Goal: Transaction & Acquisition: Download file/media

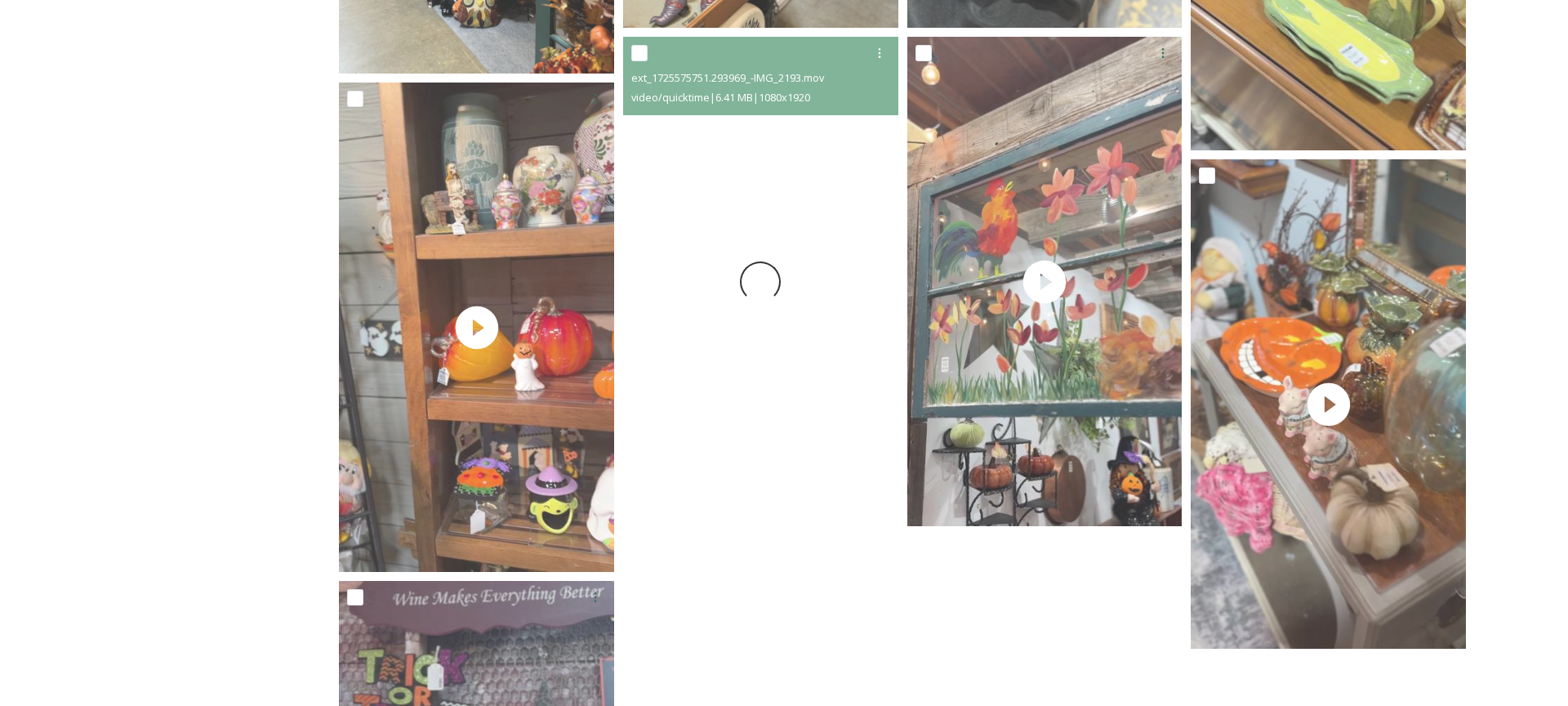
scroll to position [1400, 0]
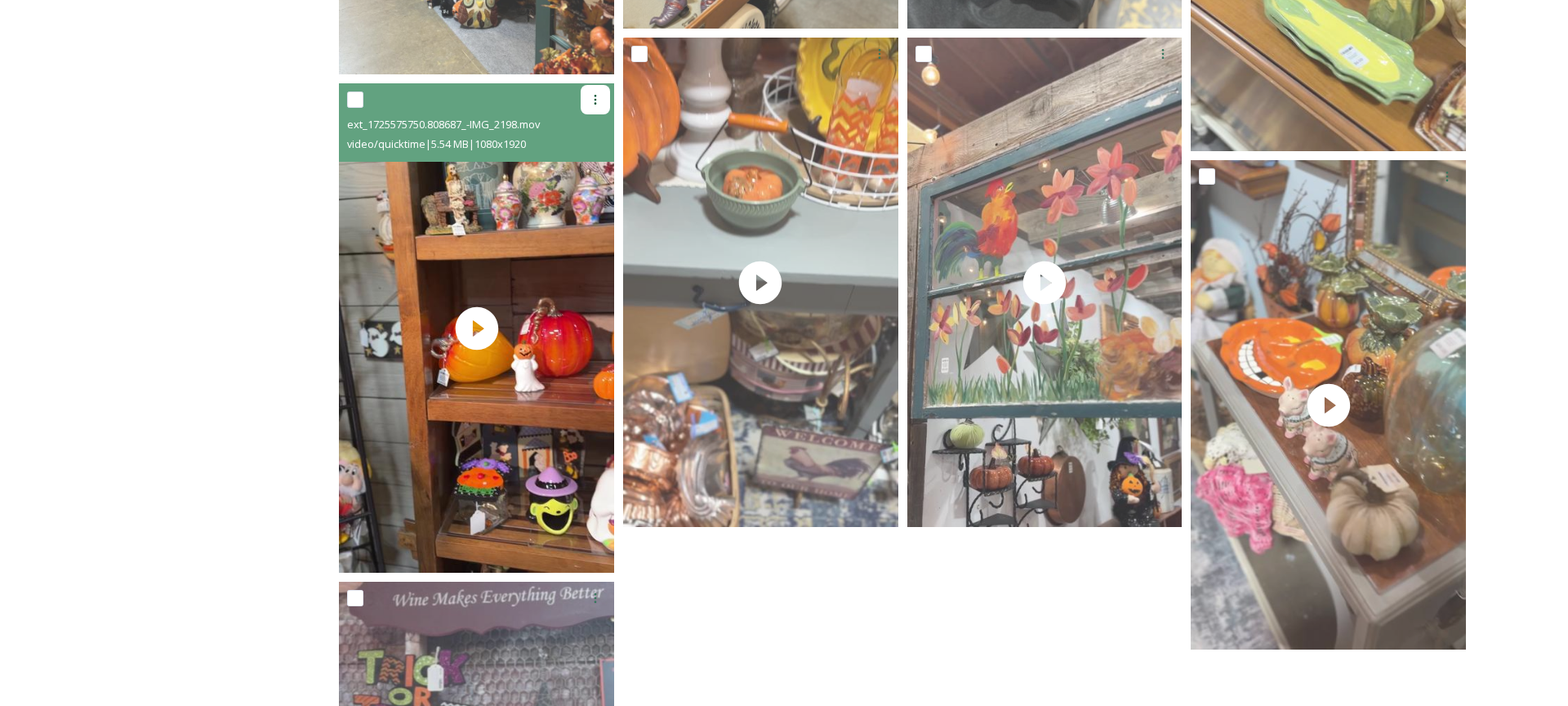
click at [593, 99] on icon at bounding box center [595, 99] width 13 height 13
click at [575, 177] on div "Download" at bounding box center [576, 167] width 66 height 32
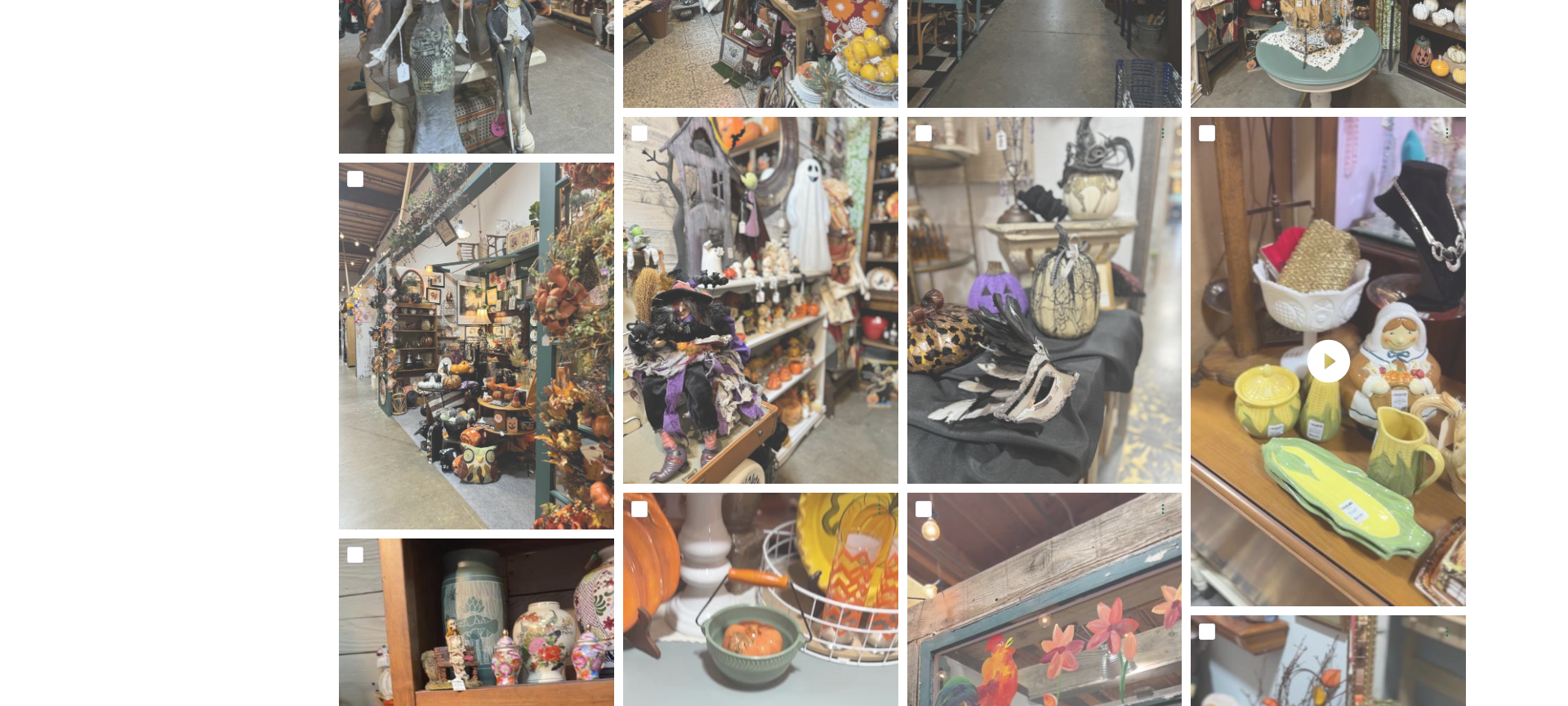
click at [222, 365] on div "Shared by: Visit [GEOGRAPHIC_DATA][PERSON_NAME] Advertising Assets" at bounding box center [183, 408] width 245 height 2307
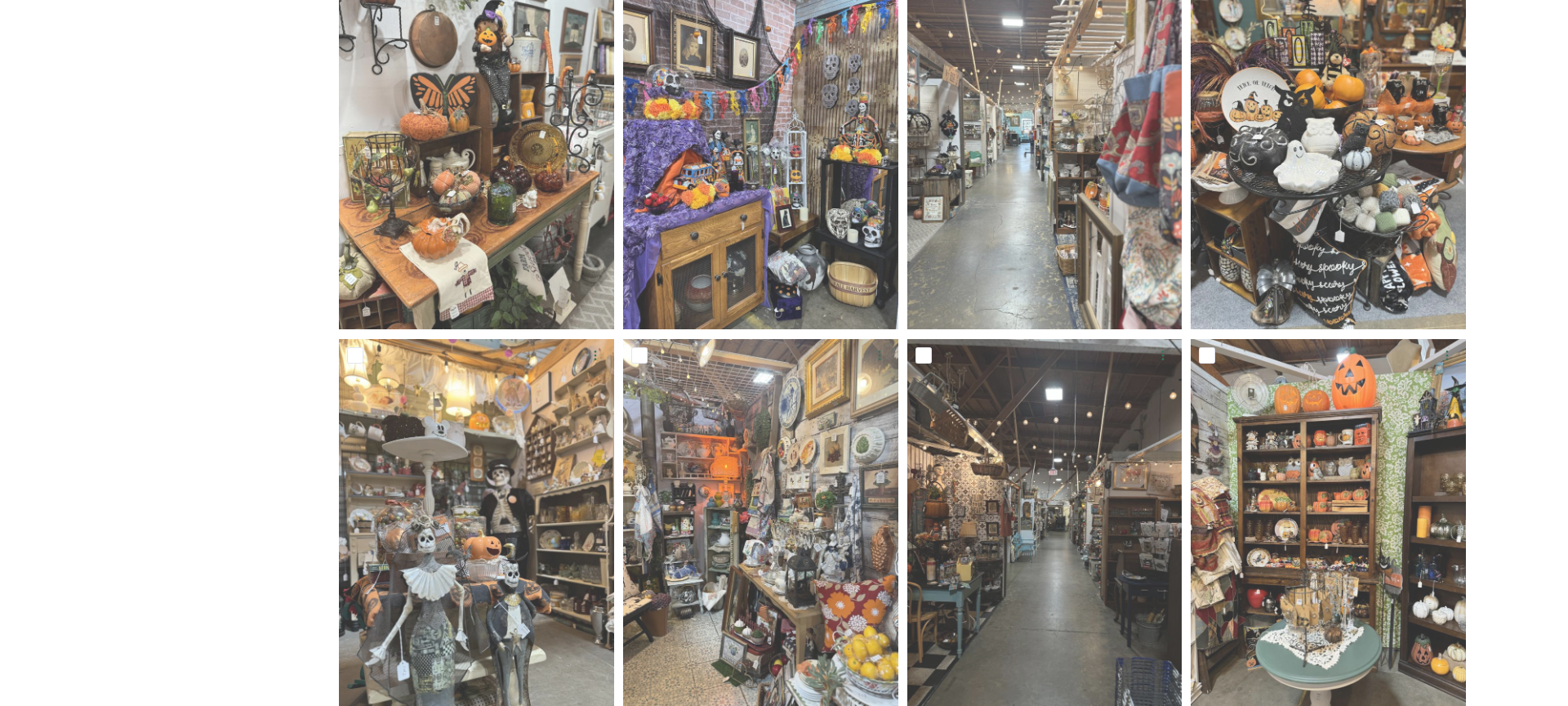
scroll to position [0, 0]
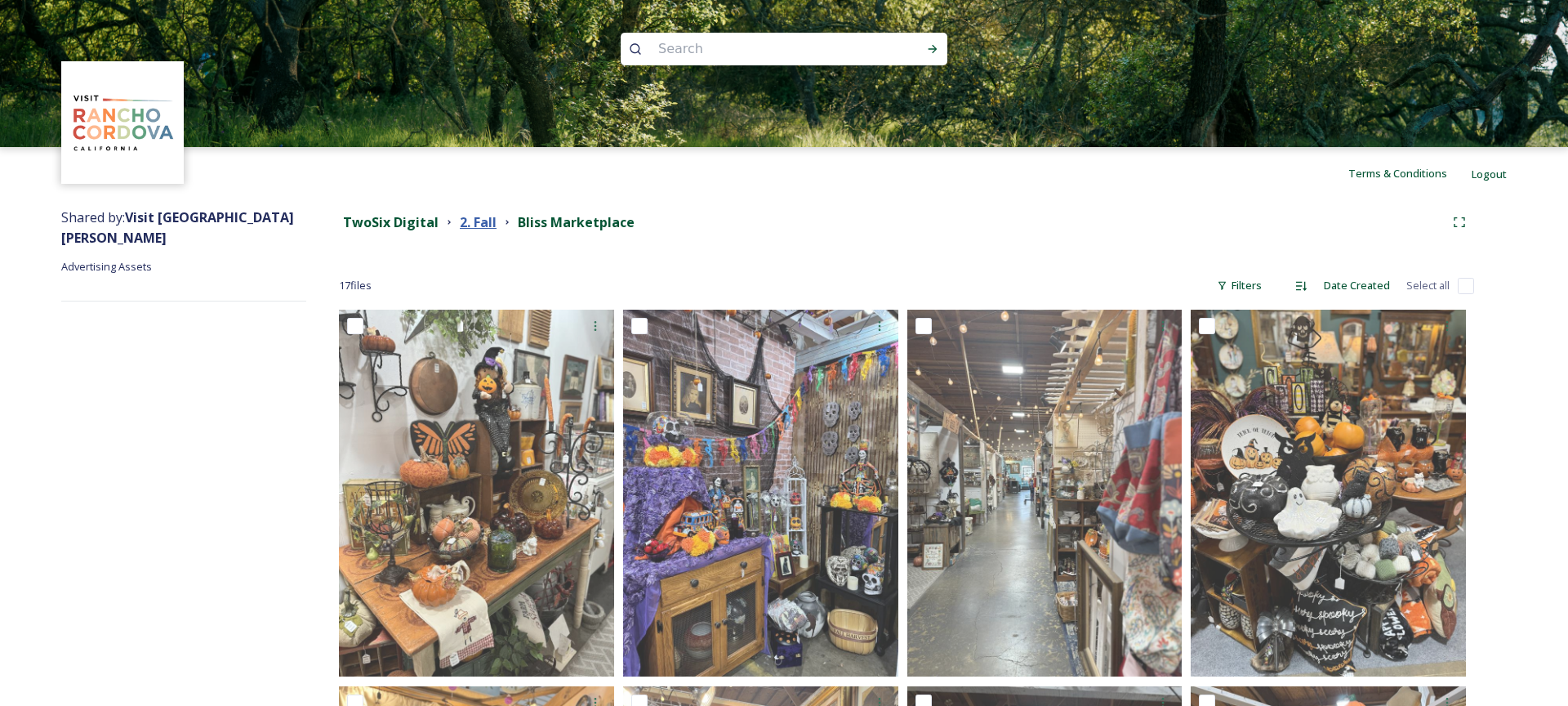
click at [488, 219] on strong "2. Fall" at bounding box center [478, 222] width 37 height 18
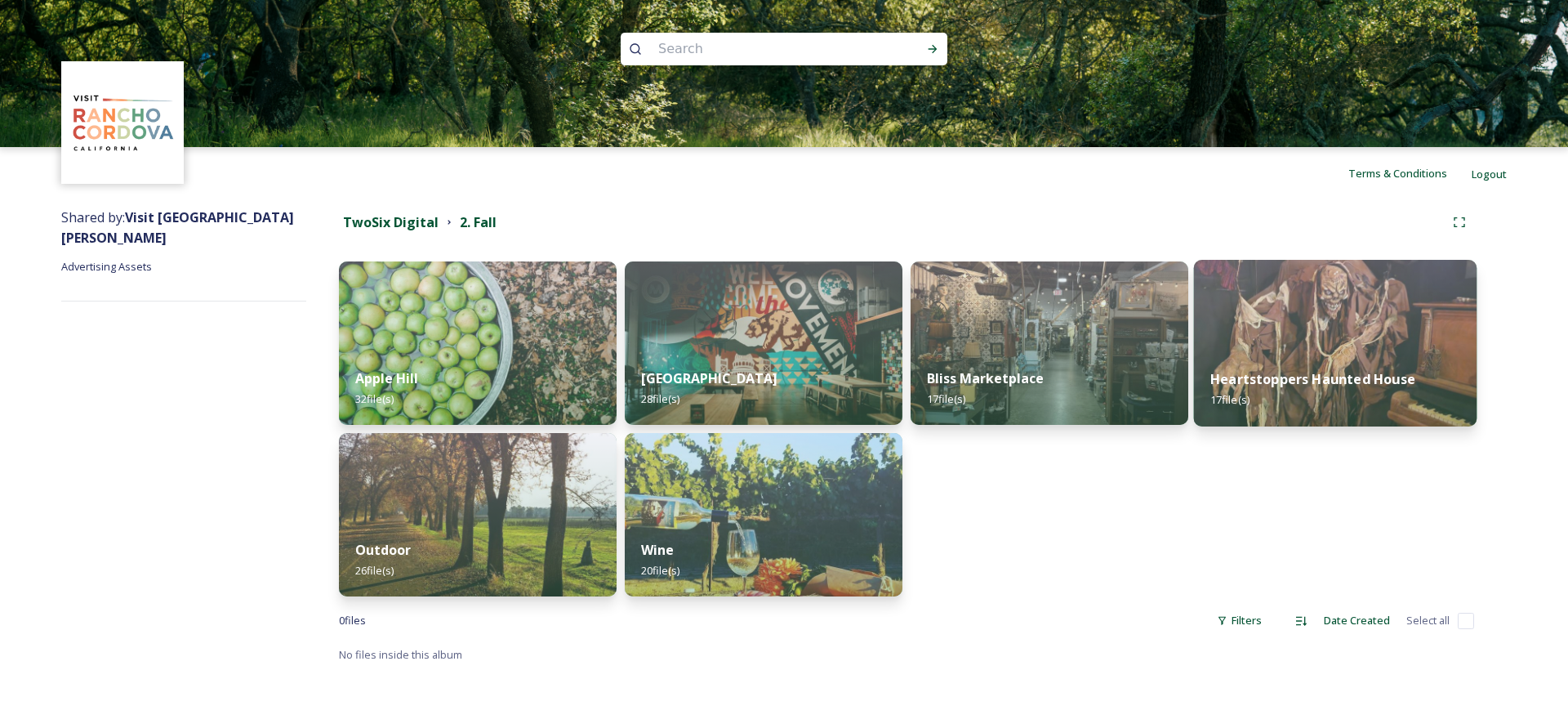
click at [1291, 307] on img at bounding box center [1336, 343] width 284 height 167
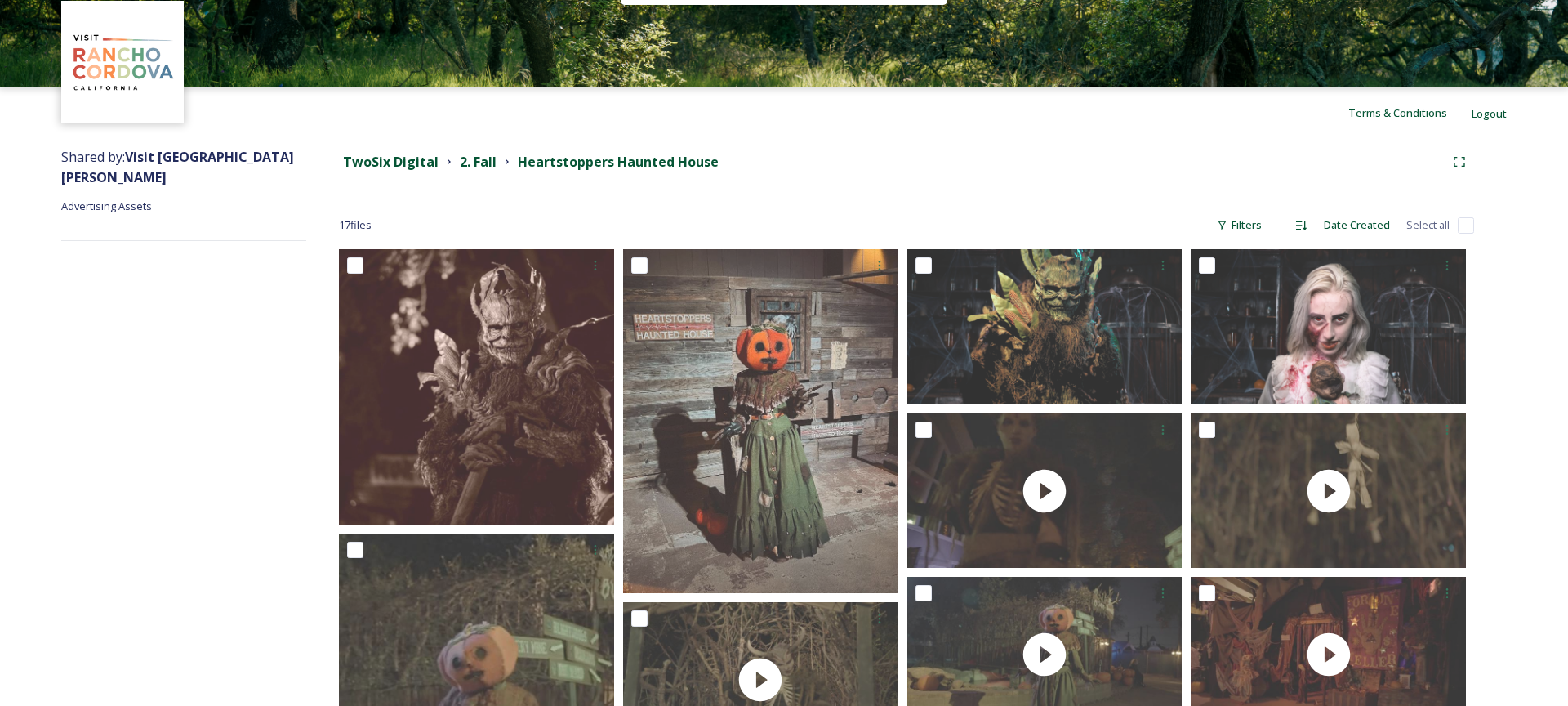
scroll to position [52, 0]
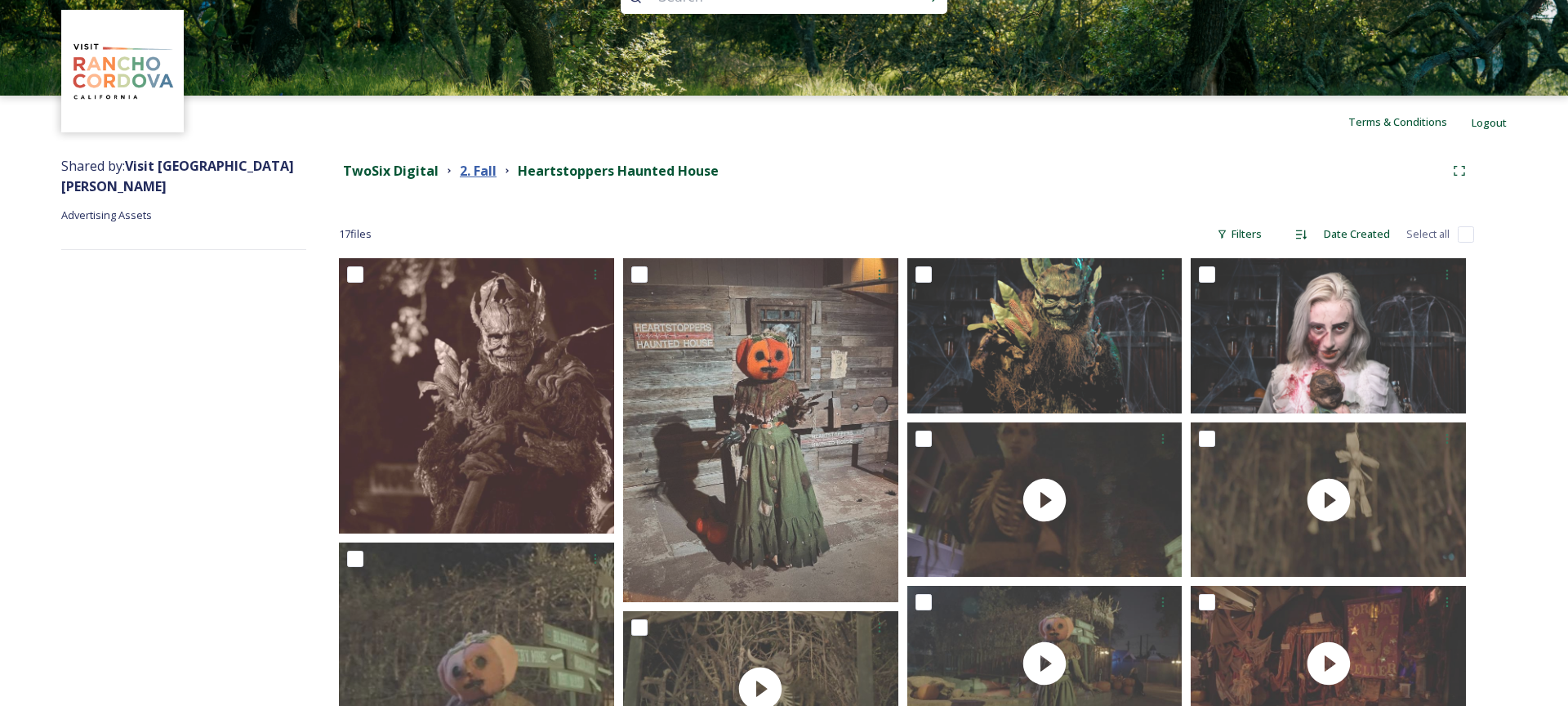
click at [469, 175] on strong "2. Fall" at bounding box center [478, 170] width 37 height 18
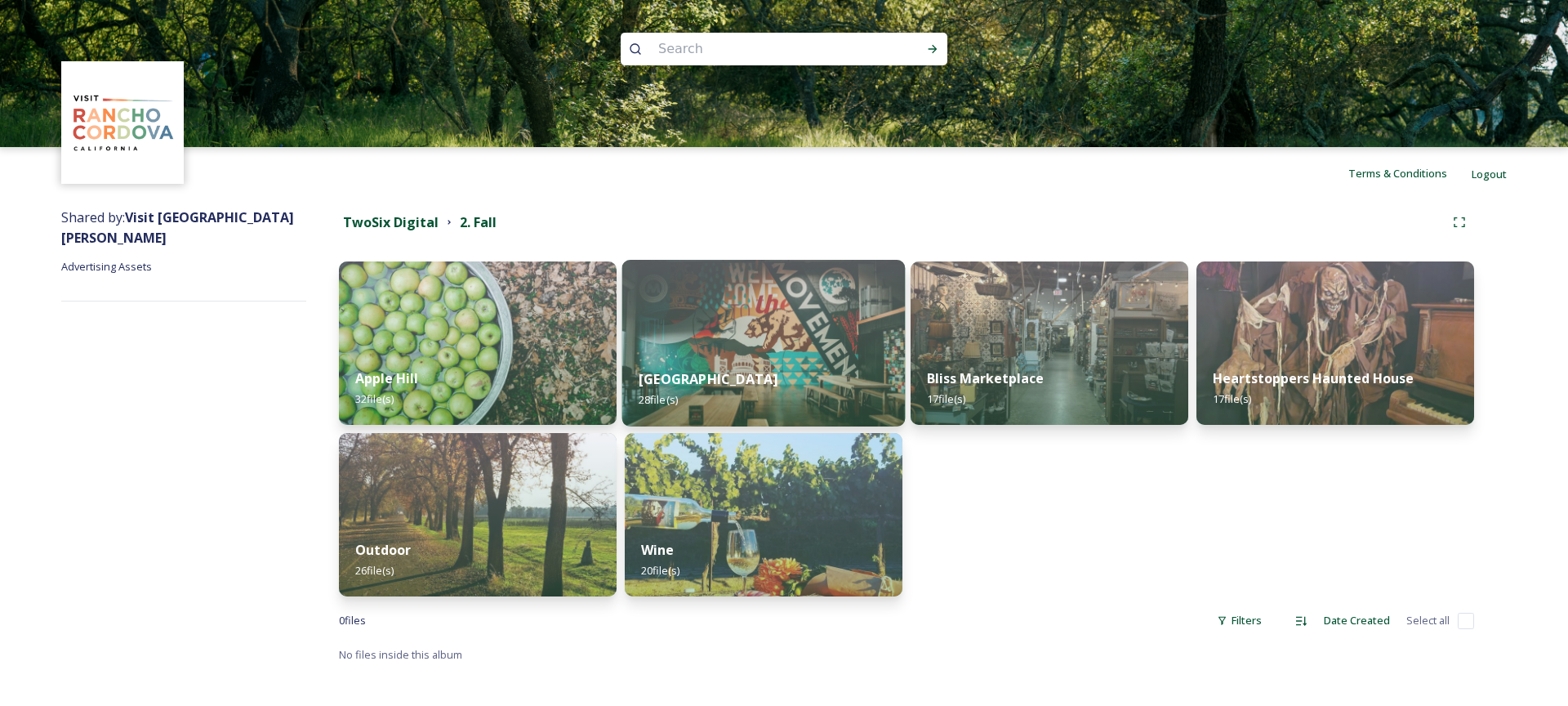
click at [723, 309] on img at bounding box center [765, 343] width 284 height 167
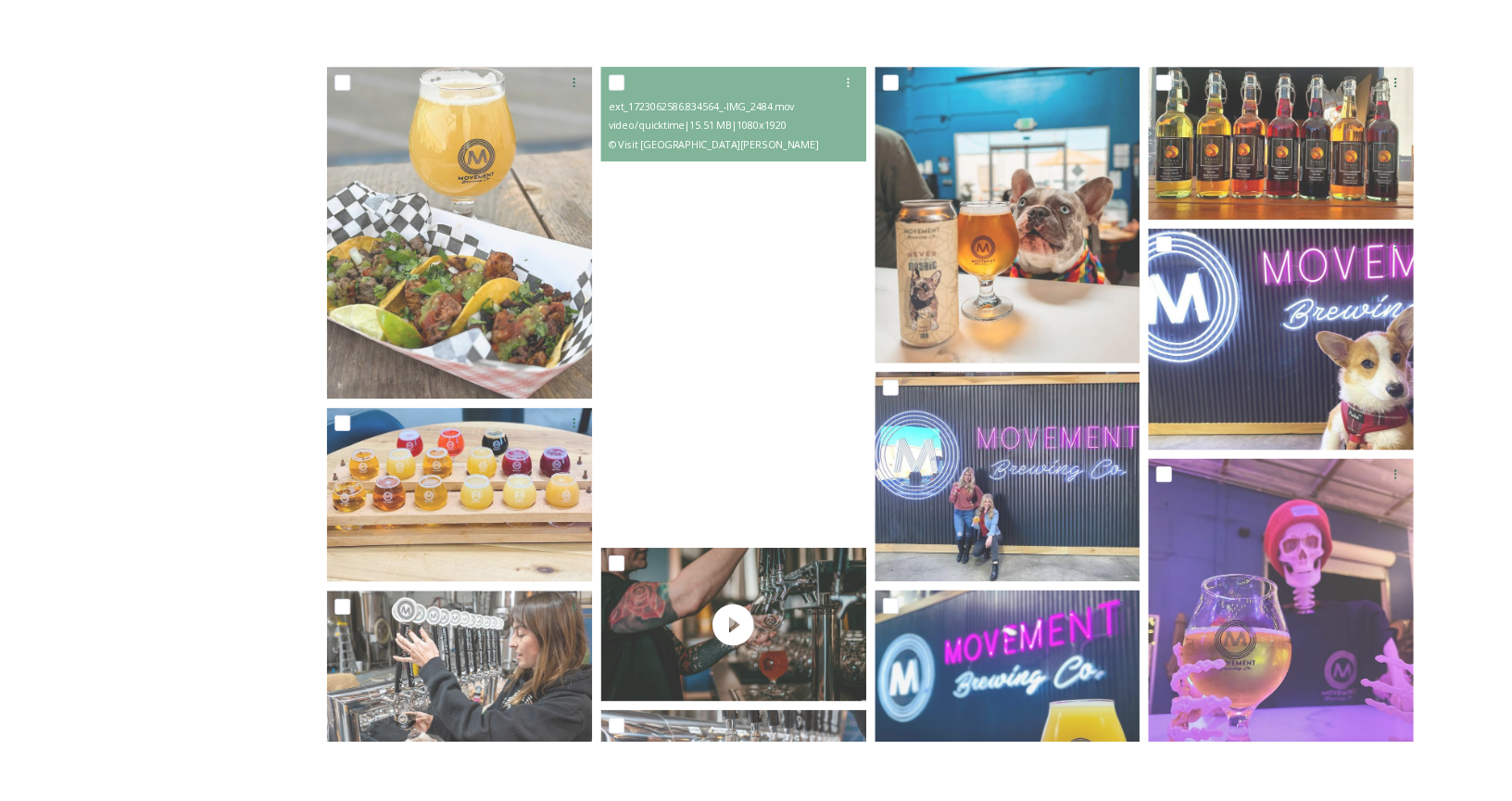
scroll to position [330, 0]
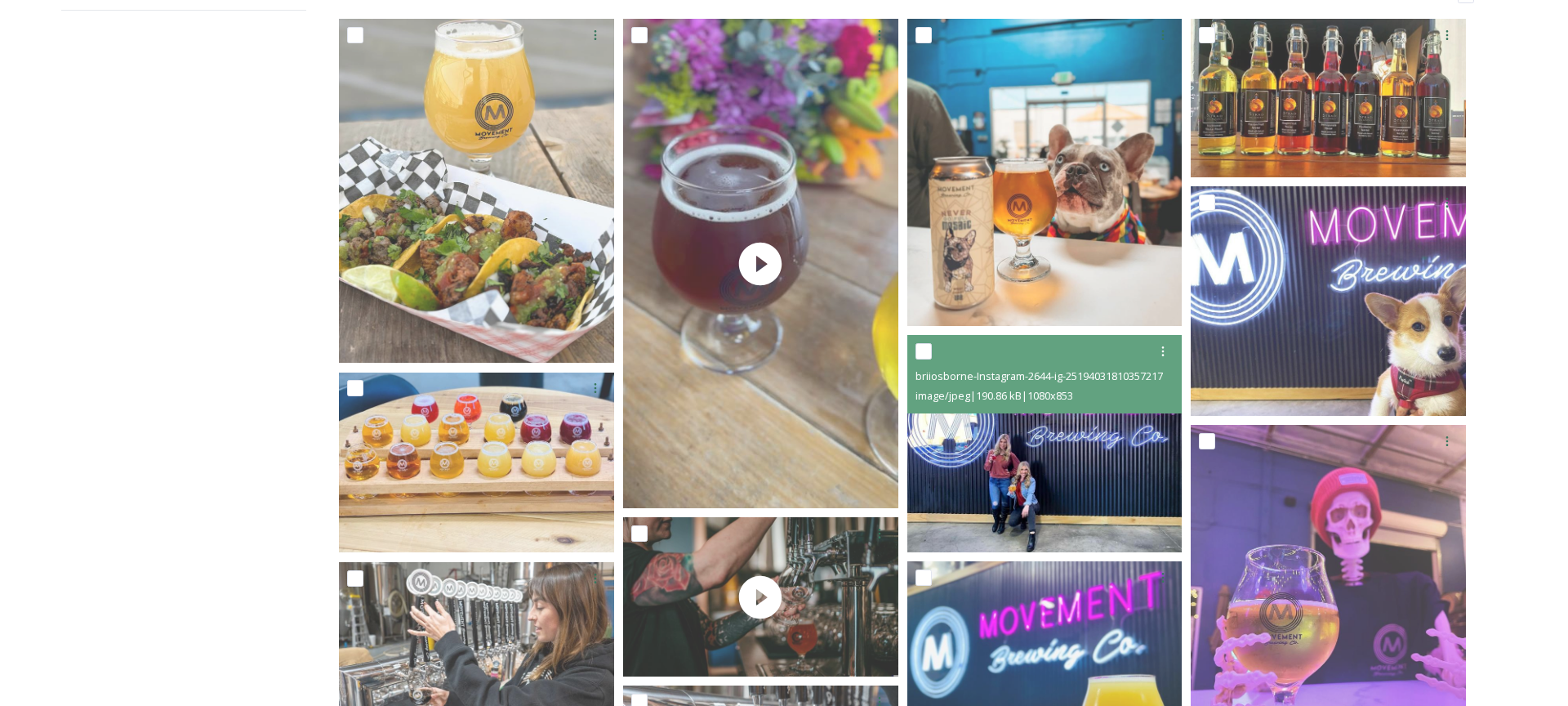
click at [1051, 470] on img at bounding box center [1045, 443] width 275 height 218
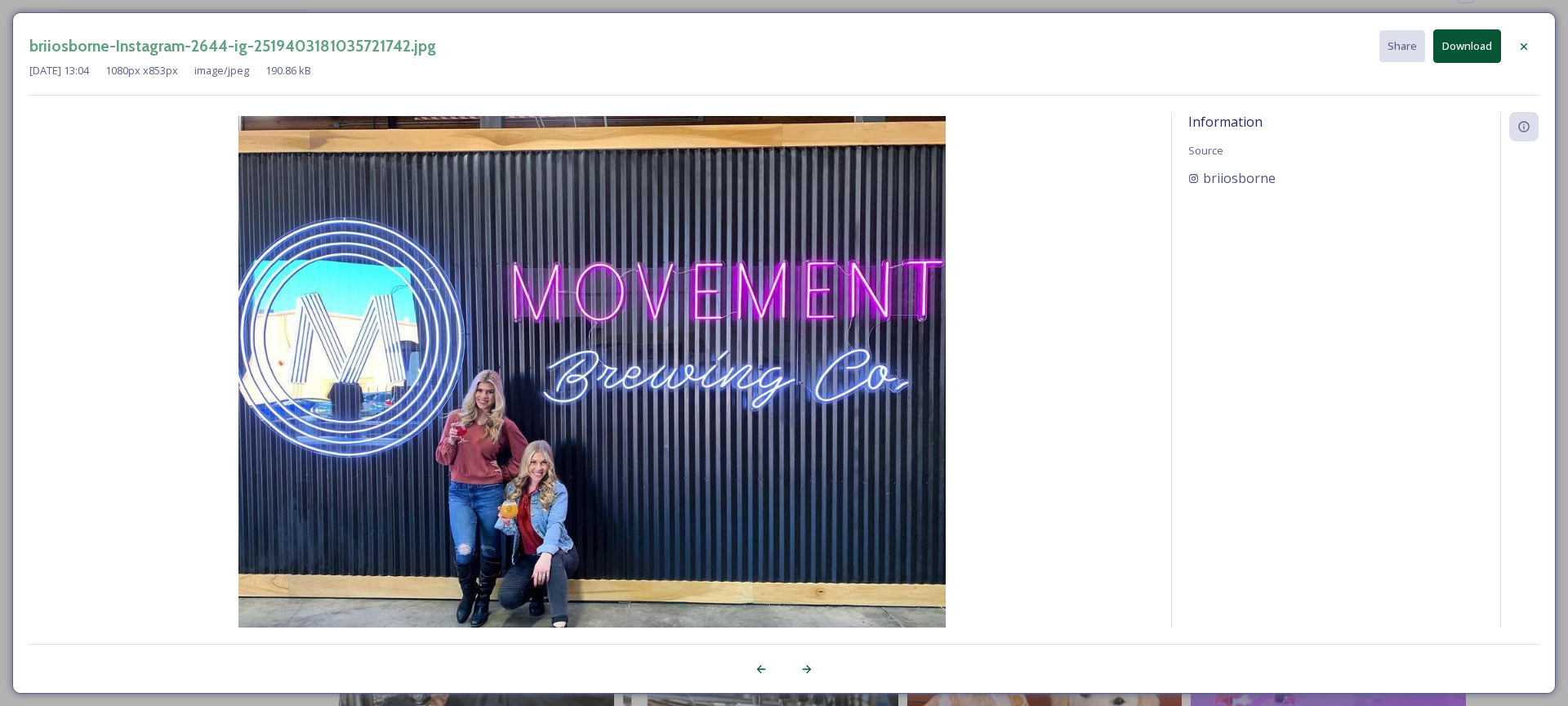
click at [200, 9] on div "briiosborne-Instagram-2644-ig-2519403181035721742.jpg Share Download [DATE] 13:…" at bounding box center [784, 353] width 1568 height 706
click at [1532, 46] on div at bounding box center [1524, 46] width 29 height 29
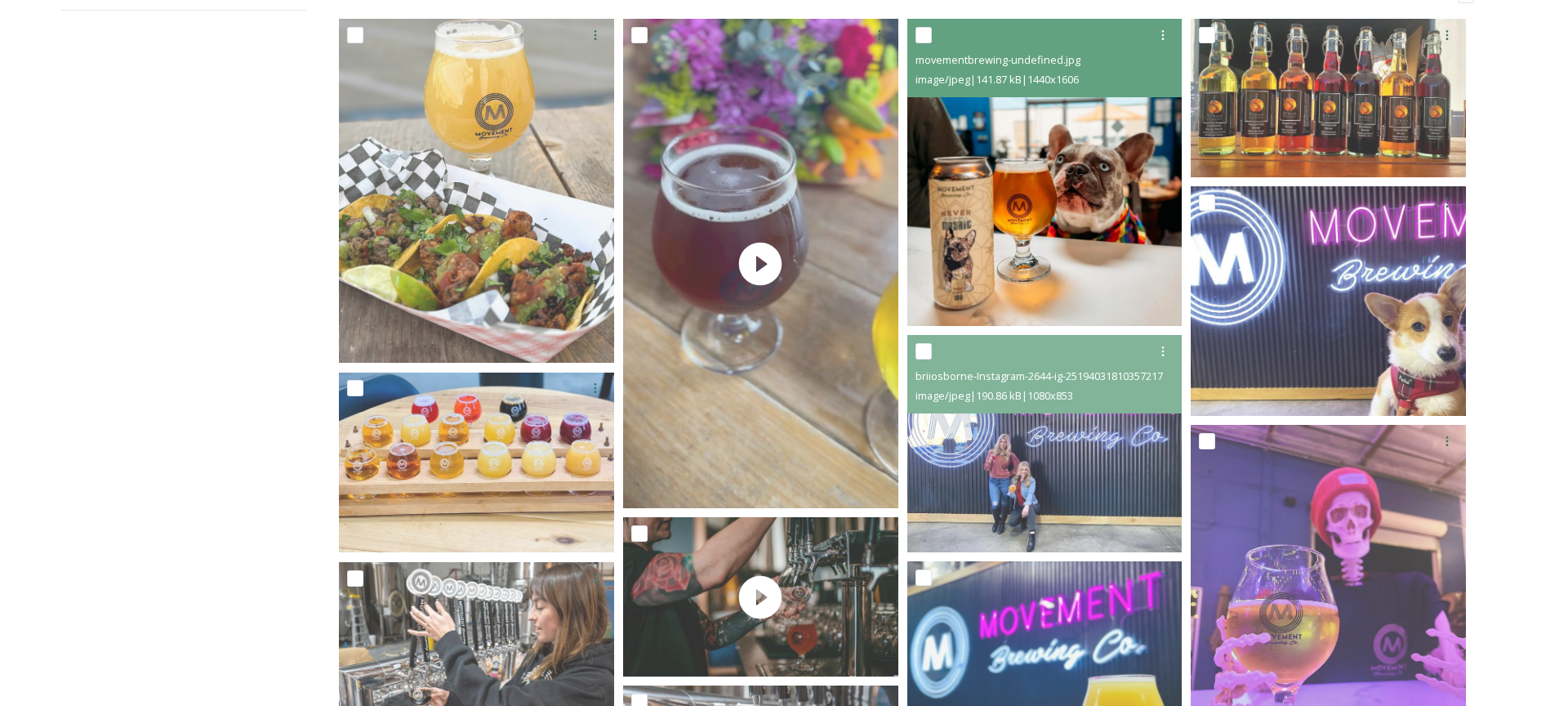
click at [941, 198] on img at bounding box center [1045, 172] width 275 height 307
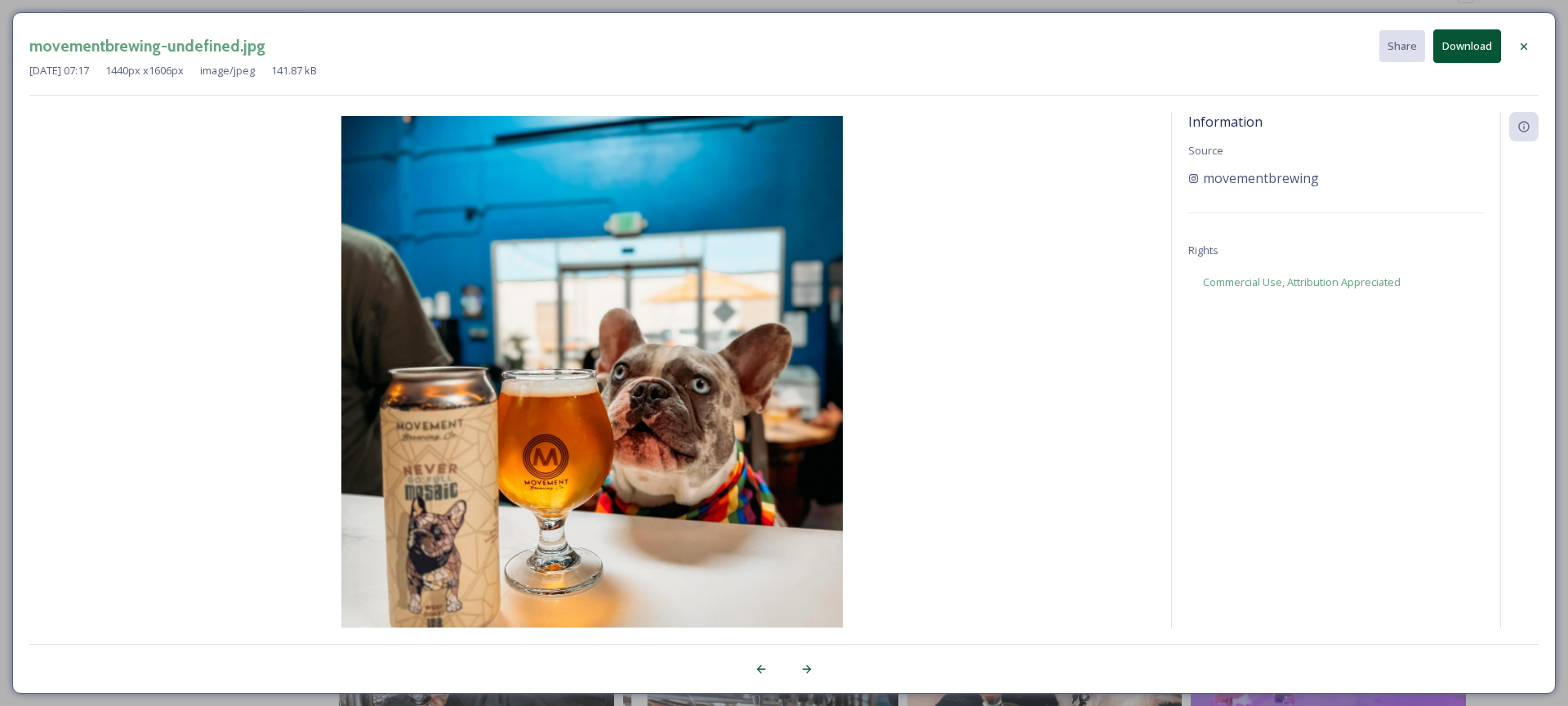
click at [1470, 51] on button "Download" at bounding box center [1467, 46] width 68 height 34
click at [1042, 85] on div "movementbrewing-undefined.jpg Acquired by SnapSea Share Download [DATE] 07:17 1…" at bounding box center [784, 62] width 1510 height 66
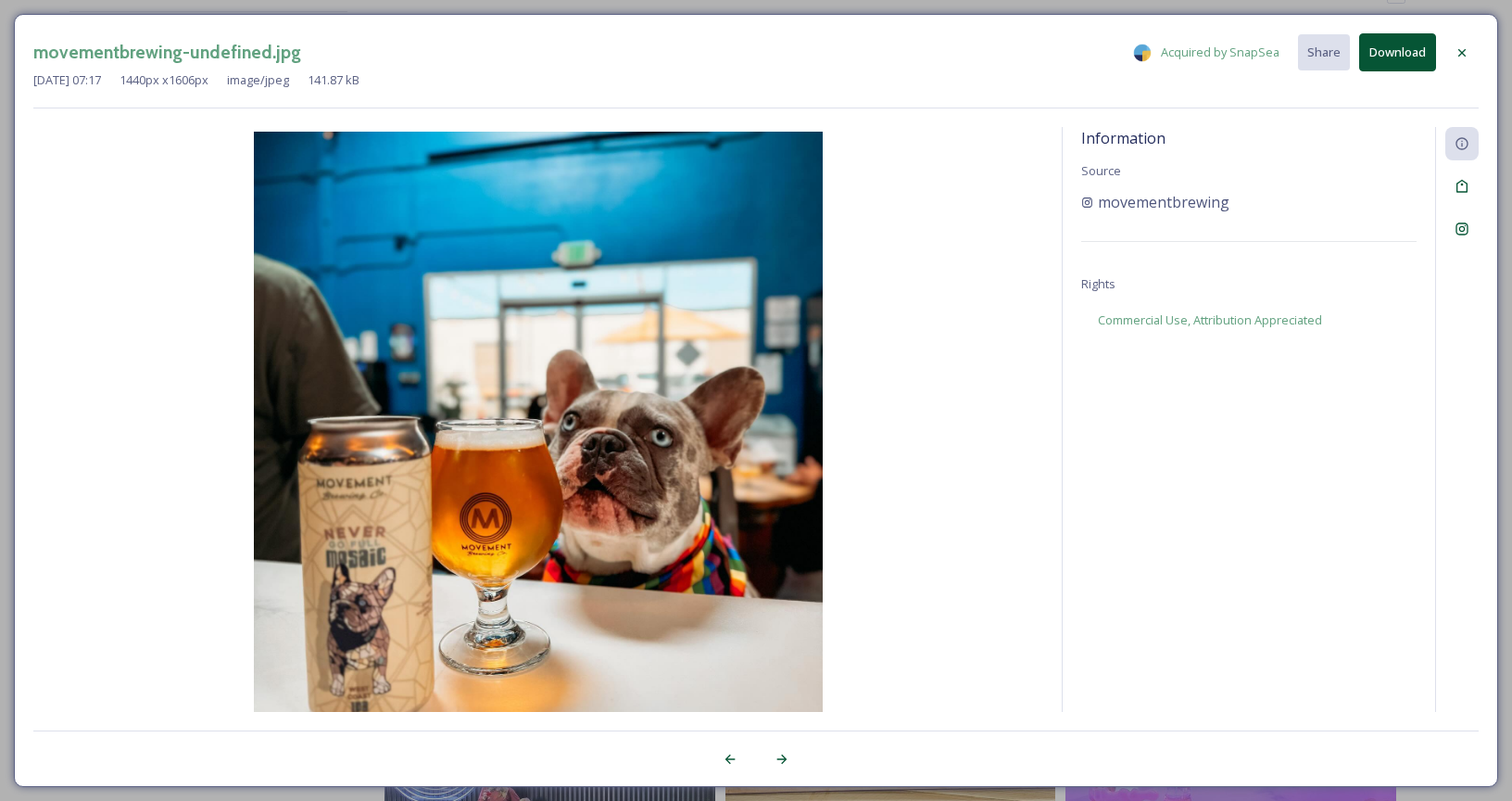
click at [520, 12] on div "movementbrewing-undefined.jpg Acquired by SnapSea Share Download [DATE] 07:17 1…" at bounding box center [756, 400] width 1512 height 801
click at [1463, 51] on icon at bounding box center [1462, 52] width 8 height 8
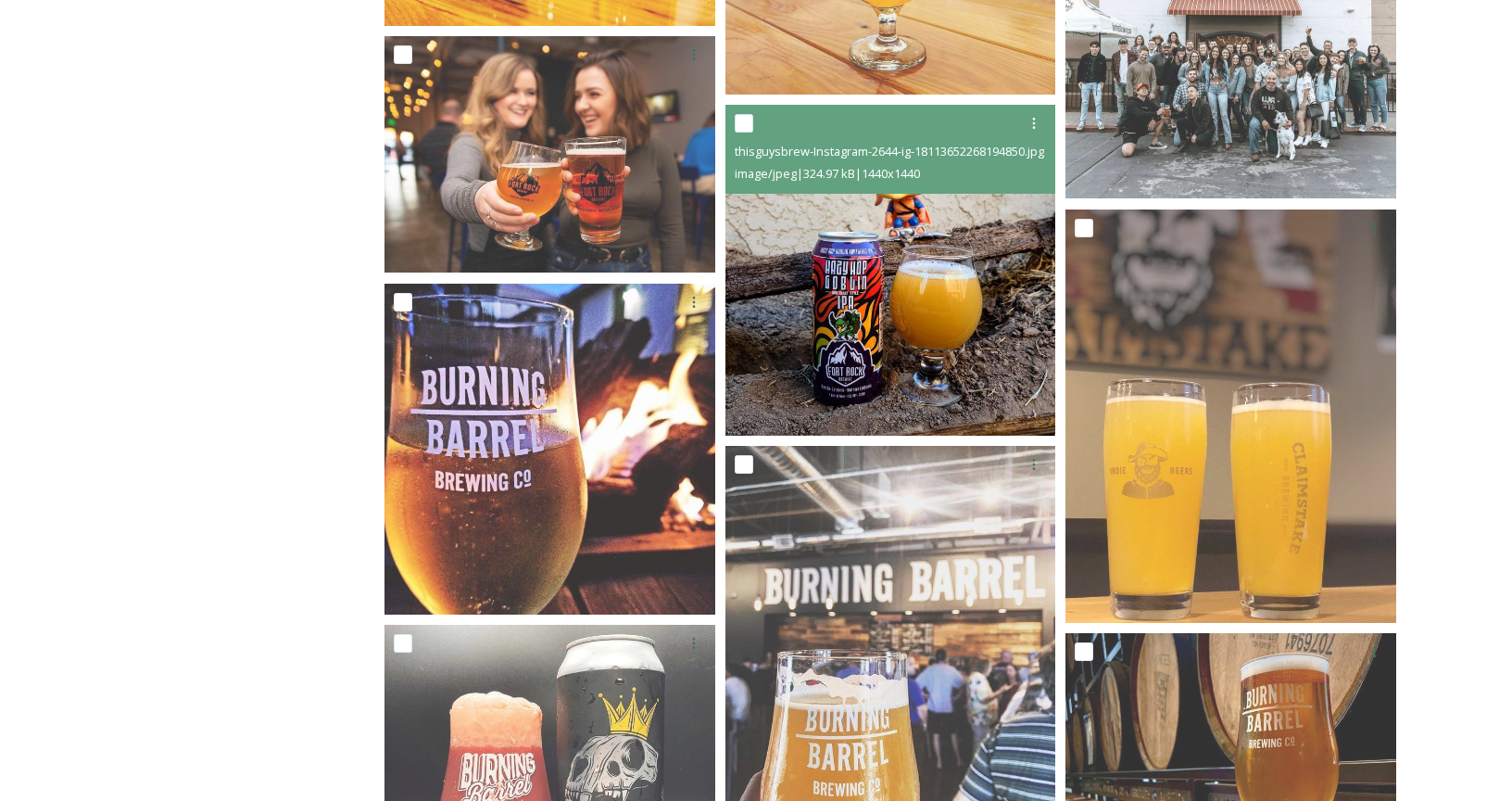
scroll to position [2039, 0]
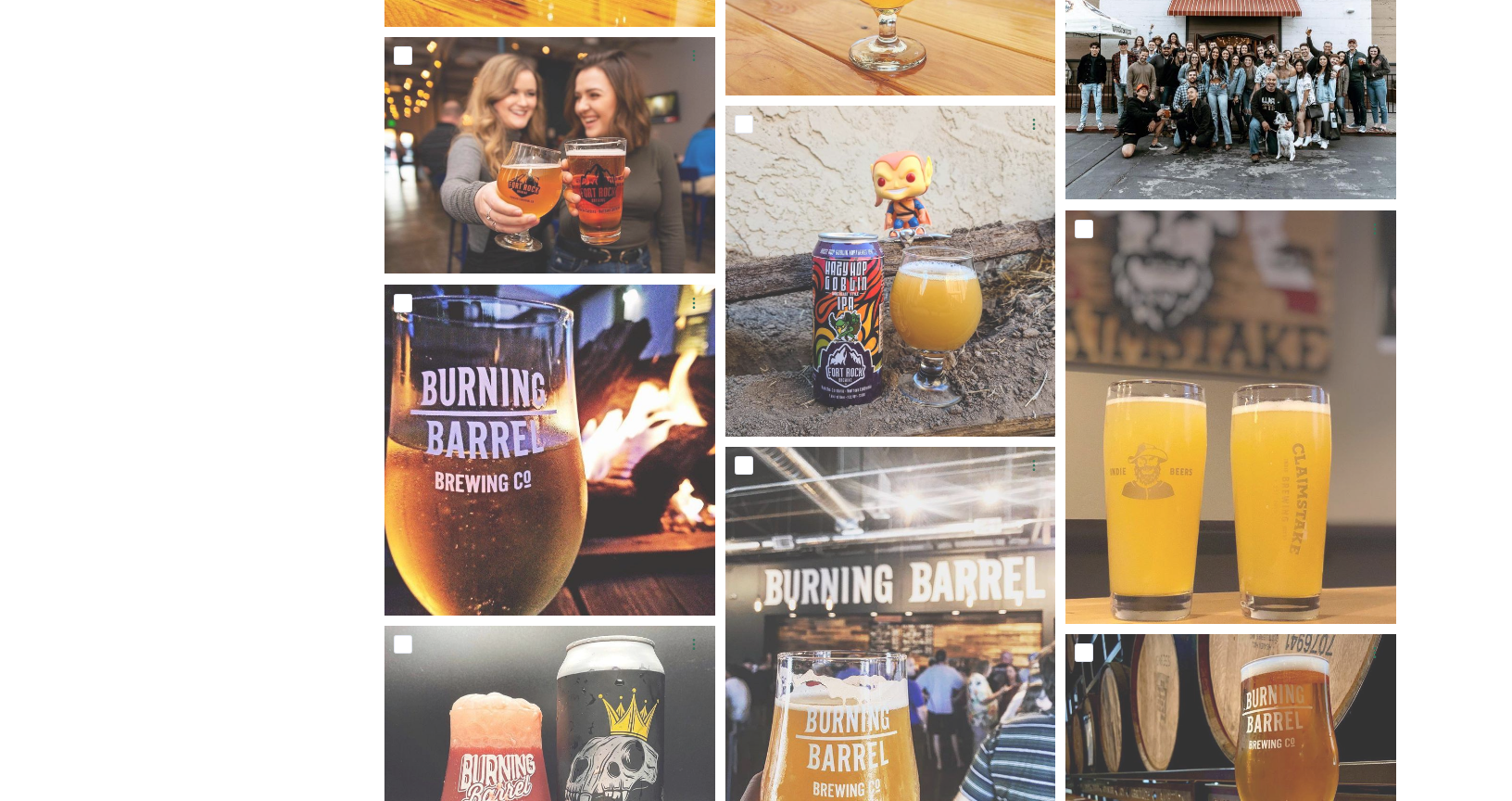
click at [1141, 97] on img at bounding box center [1230, 44] width 331 height 312
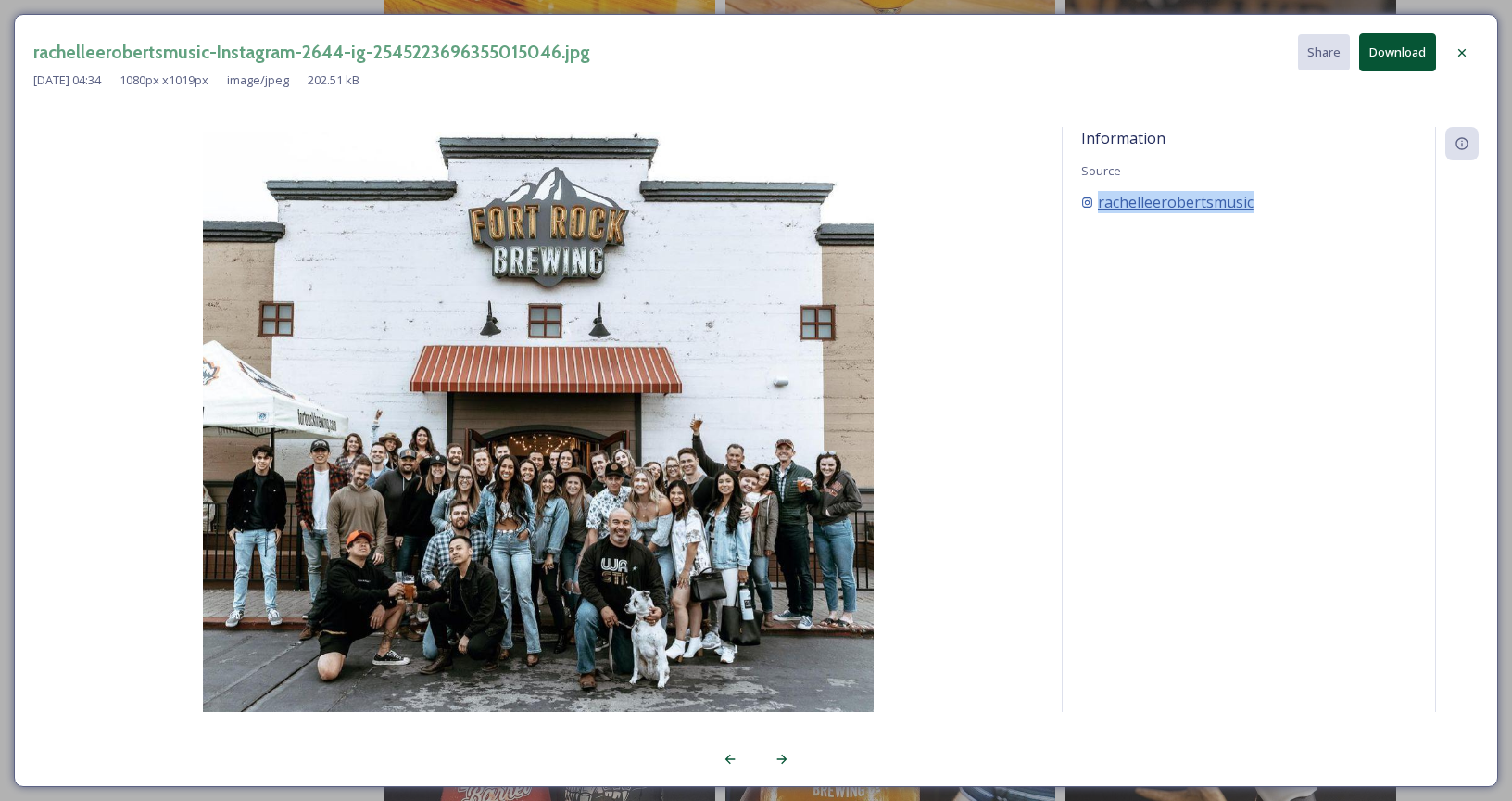
copy span "rachelleerobertsmusic"
click at [1117, 421] on div "Information Source rachelleerobertsmusic" at bounding box center [1249, 444] width 373 height 634
click at [5, 235] on div "rachelleerobertsmusic-Instagram-2644-ig-2545223696355015046.jpg Share Download …" at bounding box center [756, 400] width 1512 height 801
click at [607, 7] on div "rachelleerobertsmusic-Instagram-2644-ig-2545223696355015046.jpg Share Download …" at bounding box center [756, 400] width 1512 height 801
click at [1459, 54] on icon at bounding box center [1461, 53] width 15 height 15
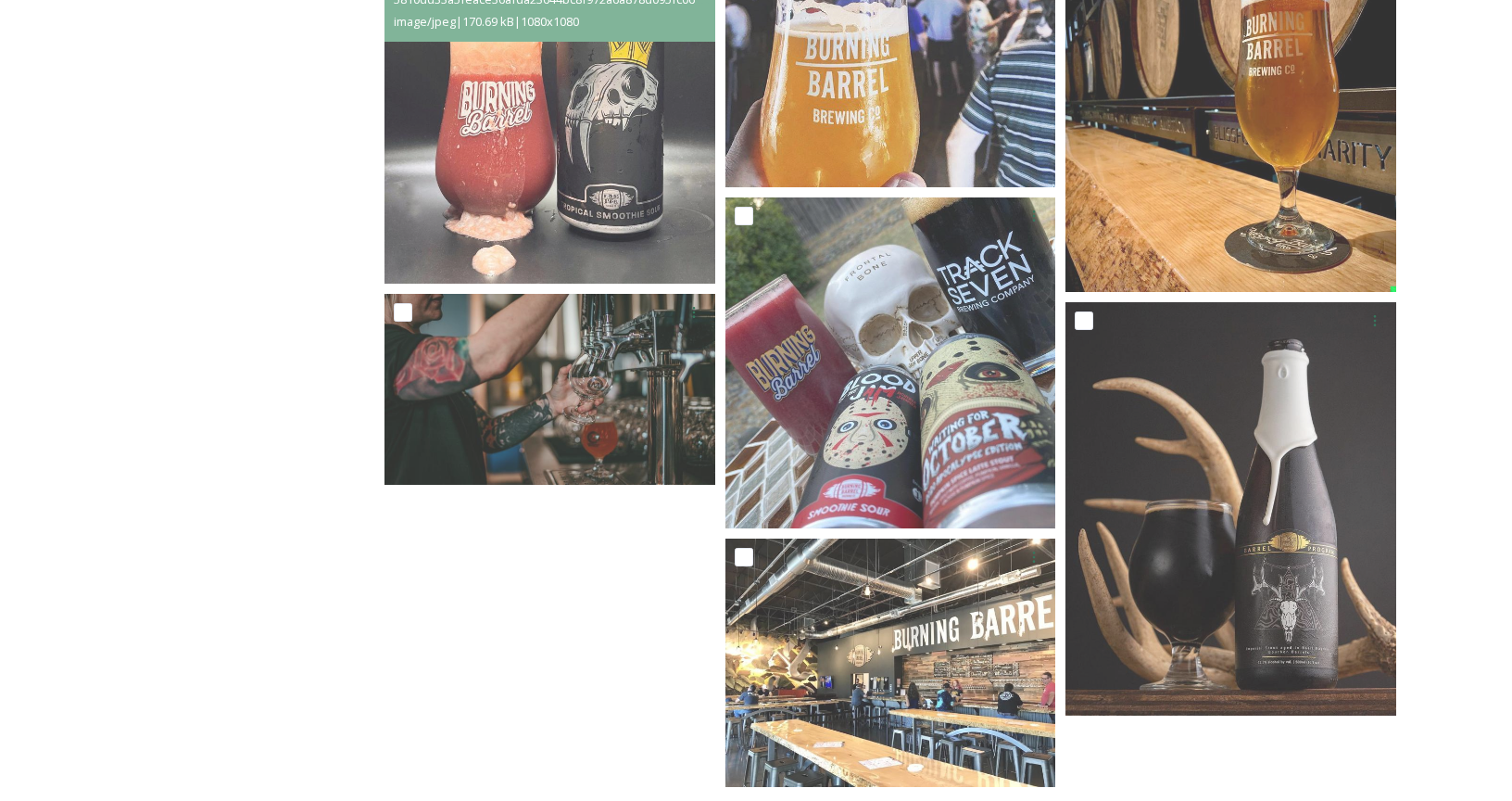
scroll to position [2739, 0]
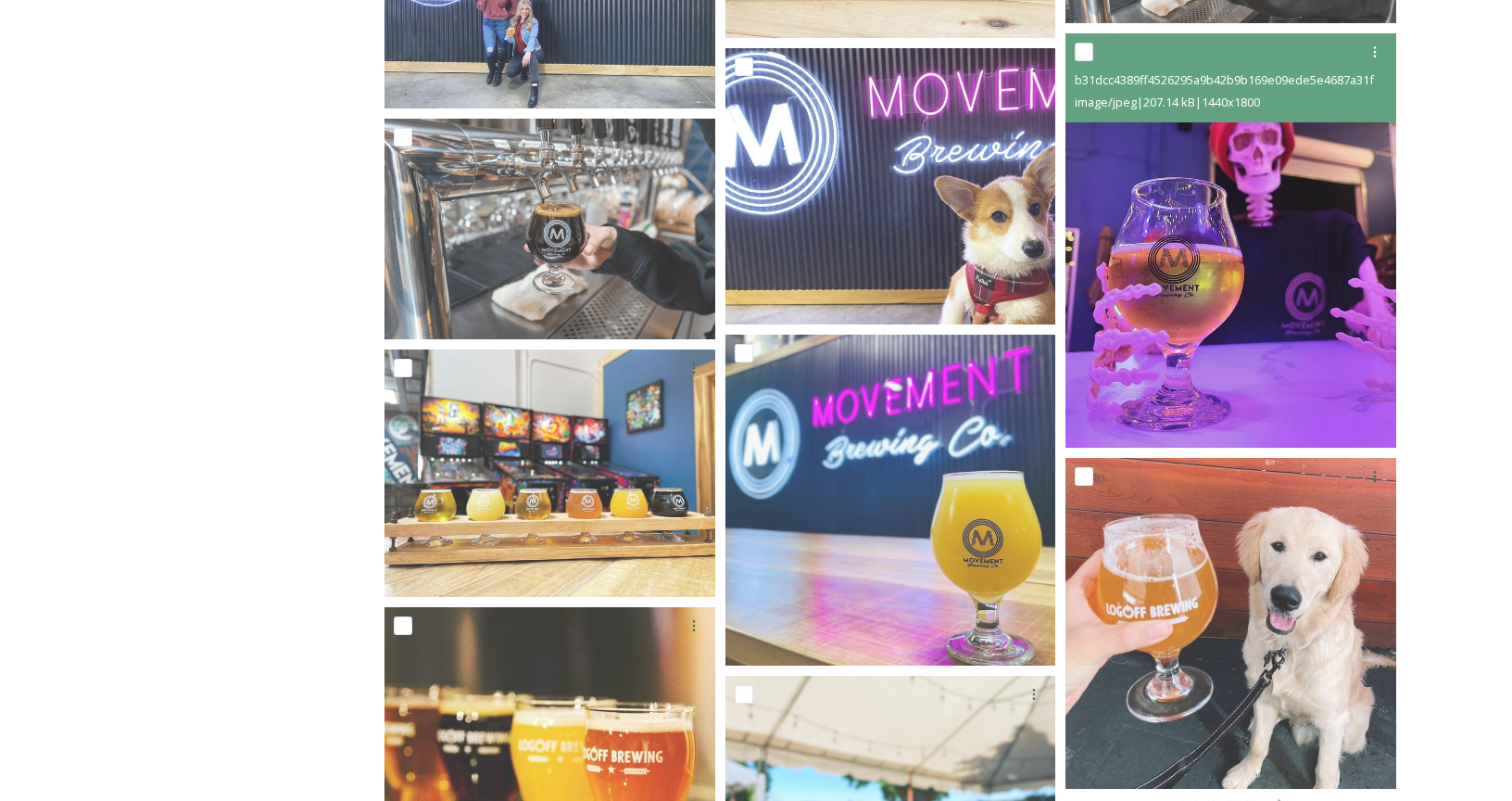
scroll to position [1115, 0]
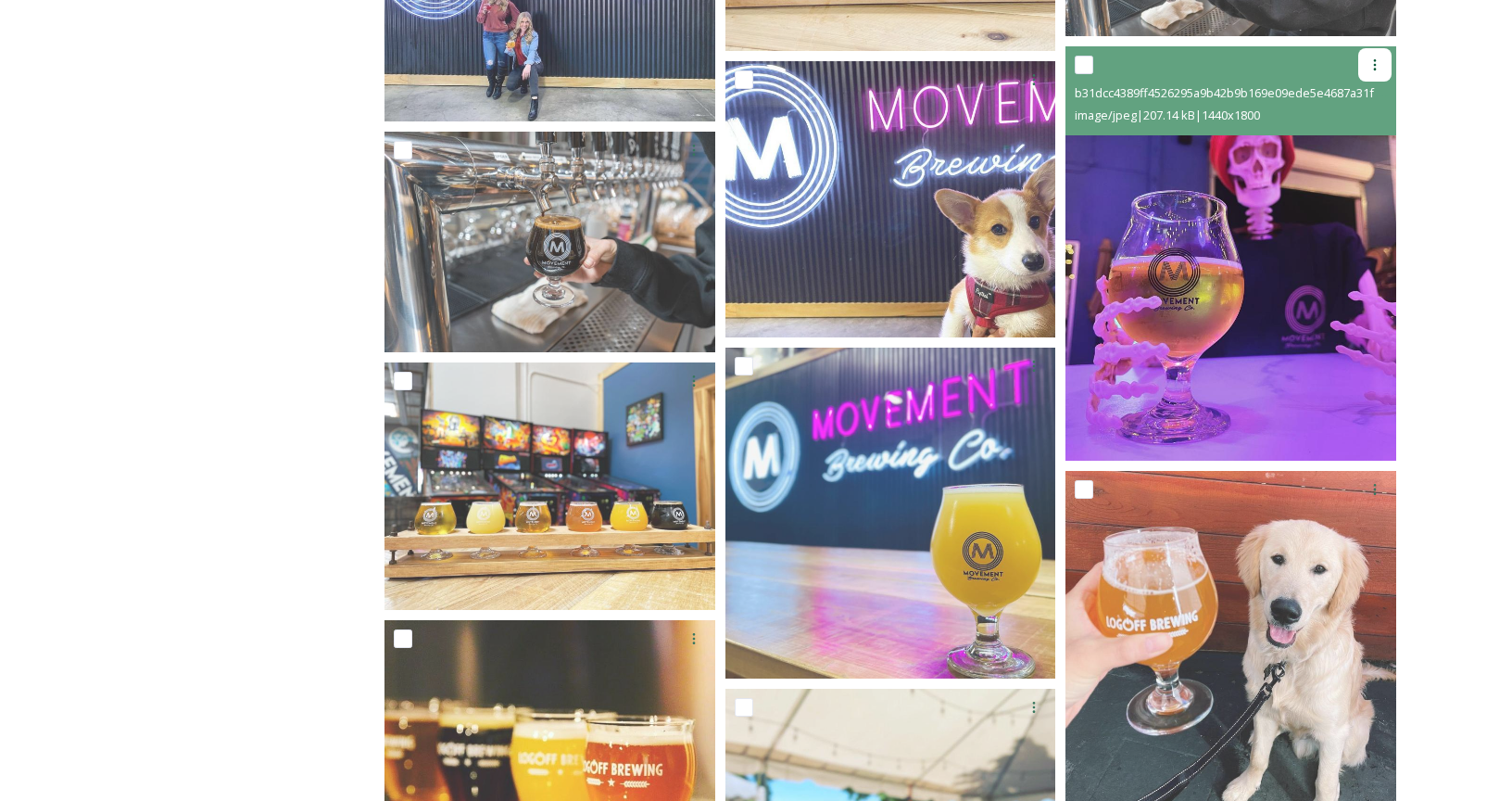
click at [1374, 60] on icon at bounding box center [1374, 64] width 3 height 11
click at [1349, 148] on span "Download" at bounding box center [1353, 142] width 57 height 18
click at [1237, 221] on img at bounding box center [1230, 253] width 331 height 414
